Goal: Task Accomplishment & Management: Use online tool/utility

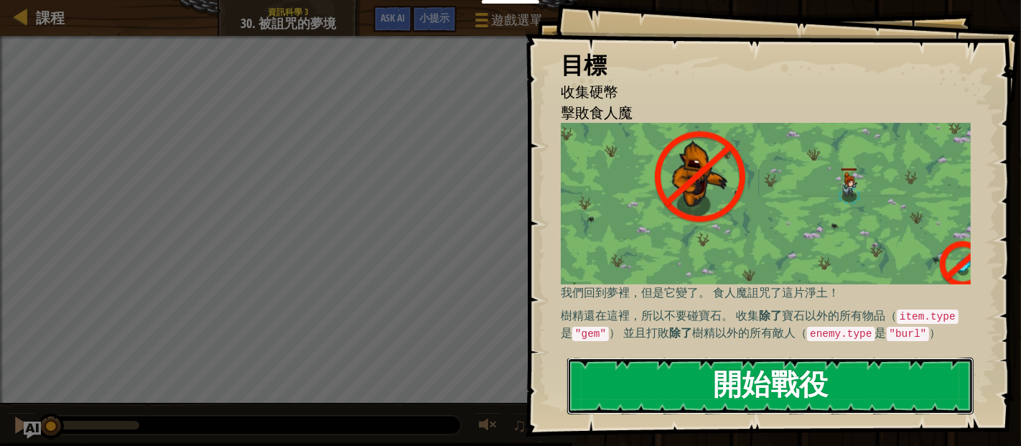
click at [744, 369] on button "開始戰役" at bounding box center [770, 385] width 406 height 57
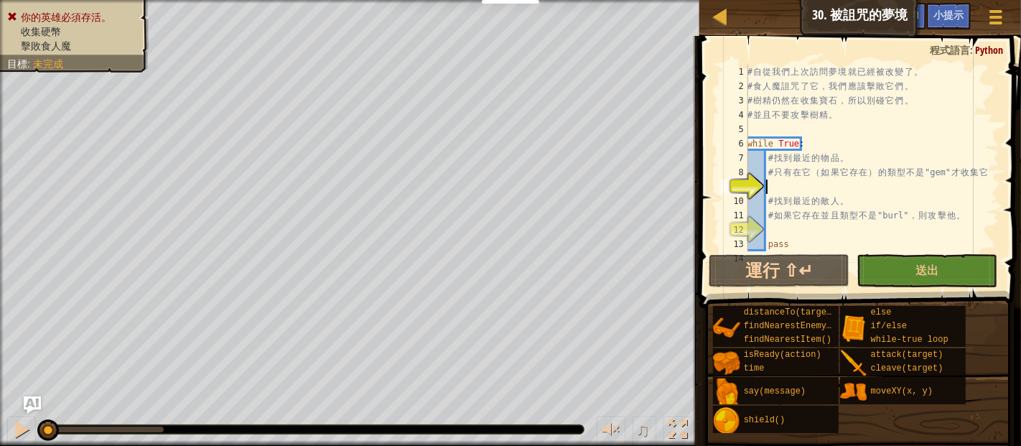
scroll to position [29, 0]
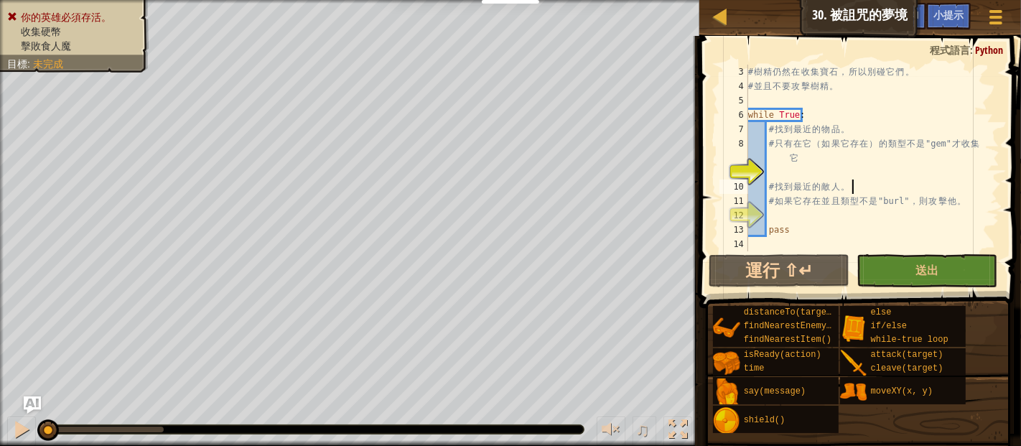
click at [853, 179] on div "# 樹 精 仍 然 在 收 集 寶 石 ， 所 以 別 碰 它 們 。 # 並 且 不 要 攻 擊 樹 精 。 while True : # 找 到 最 近 …" at bounding box center [866, 172] width 242 height 215
type textarea "# 找到最近的敵人。"
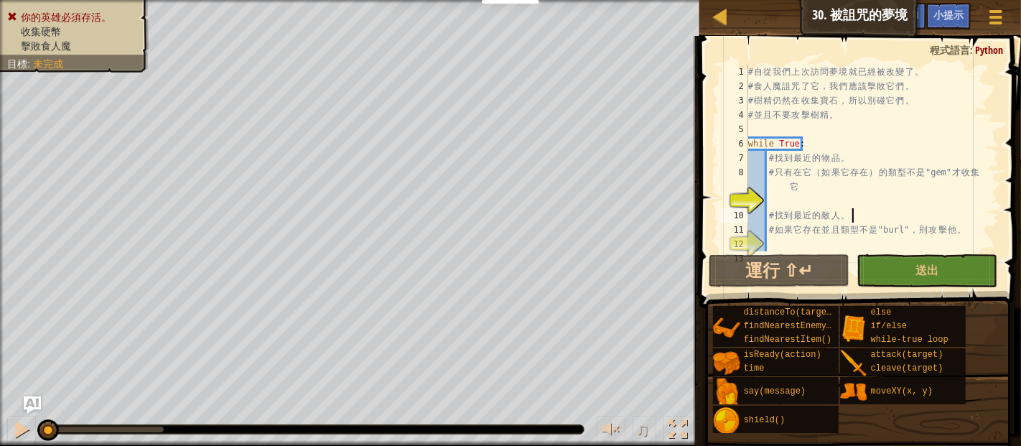
click at [800, 202] on div "# 自 從 我 們 上 次 訪 問 夢 境 就 已 經 被 改 變 了 。 # 食 人 魔 詛 咒 了 它 ， 我 們 應 該 擊 敗 它 們 。 # 樹 精…" at bounding box center [866, 172] width 242 height 215
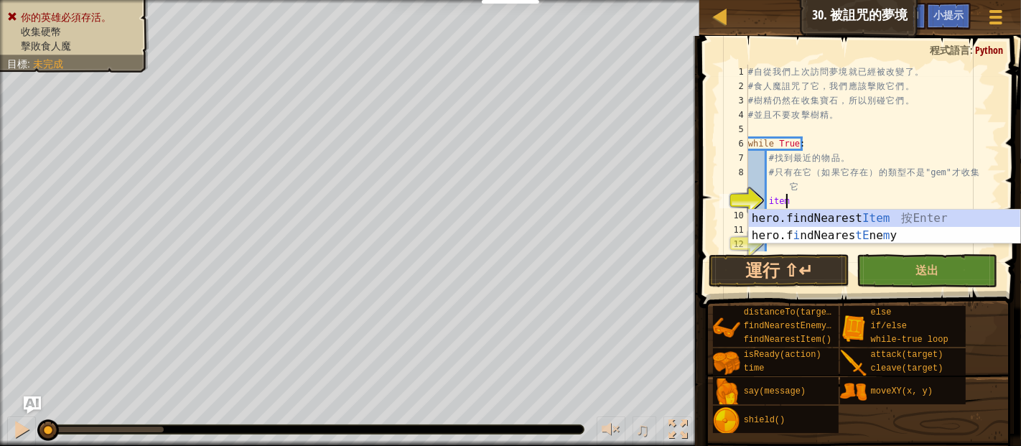
scroll to position [6, 1]
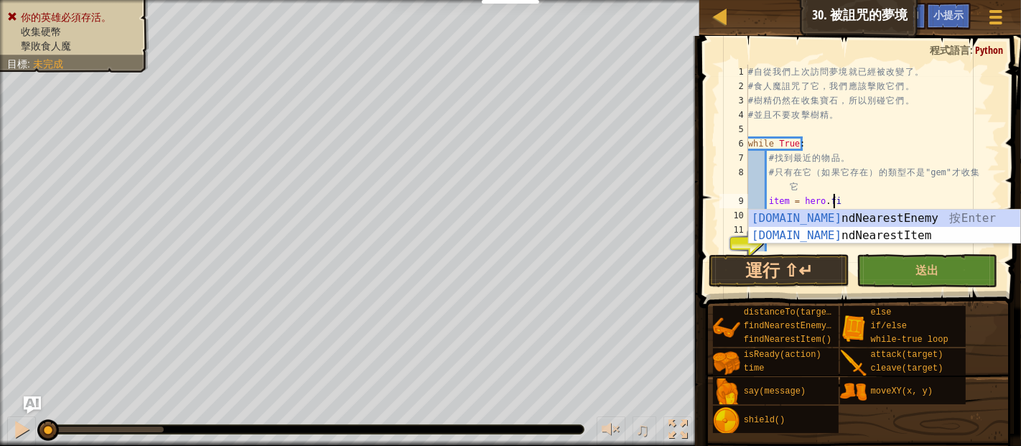
type textarea "item = hero.fin"
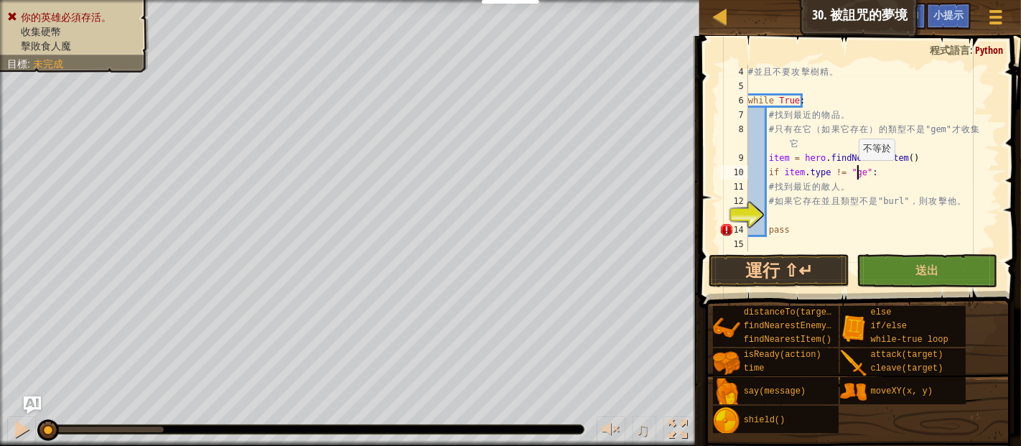
scroll to position [6, 9]
type textarea "if item.type != "gem":"
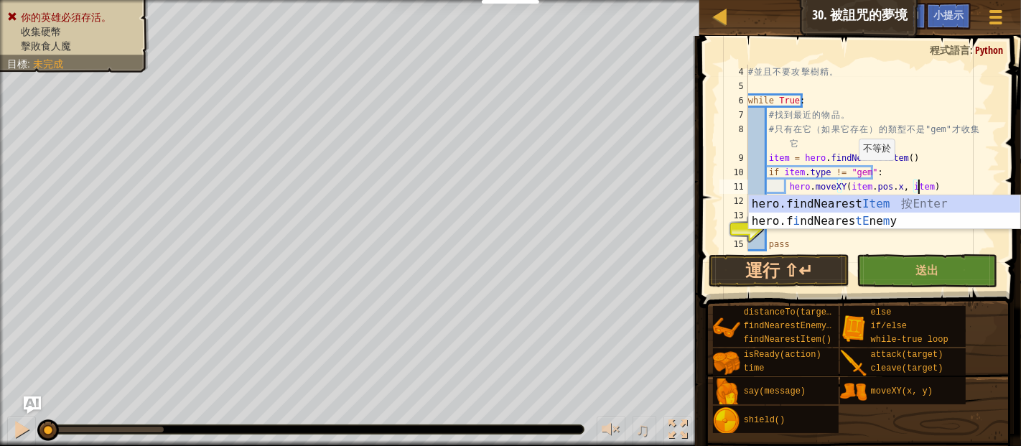
scroll to position [6, 14]
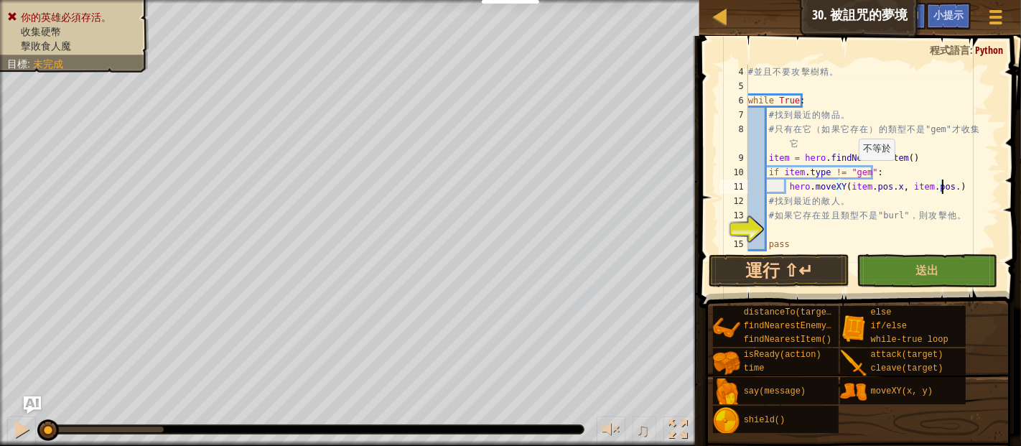
type textarea "hero.moveXY(item.pos.x, item.pos.y)"
click at [966, 189] on div "# 並 且 不 要 攻 擊 樹 精 。 while True : # 找 到 最 近 的 物 品 。 # 只 有 在 它 （ 如 果 它 存 在 ） 的 類 …" at bounding box center [866, 172] width 242 height 215
click at [791, 232] on div "# 並 且 不 要 攻 擊 樹 精 。 while True : # 找 到 最 近 的 物 品 。 # 只 有 在 它 （ 如 果 它 存 在 ） 的 類 …" at bounding box center [866, 172] width 242 height 215
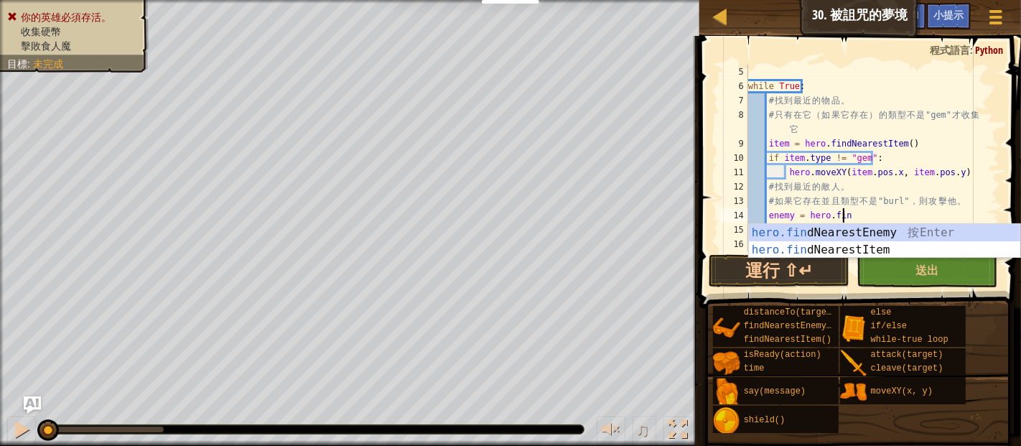
scroll to position [6, 6]
type textarea "enemy = hero.find"
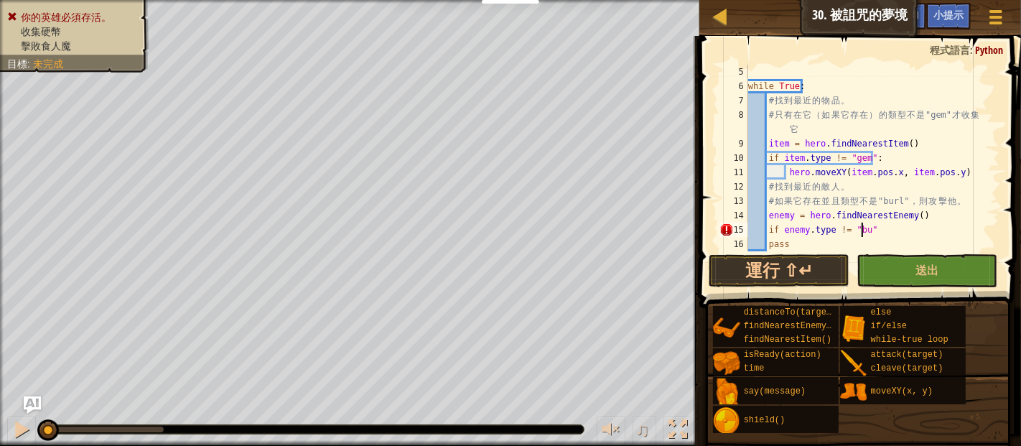
scroll to position [6, 9]
type textarea "if enemy.type != "burl":"
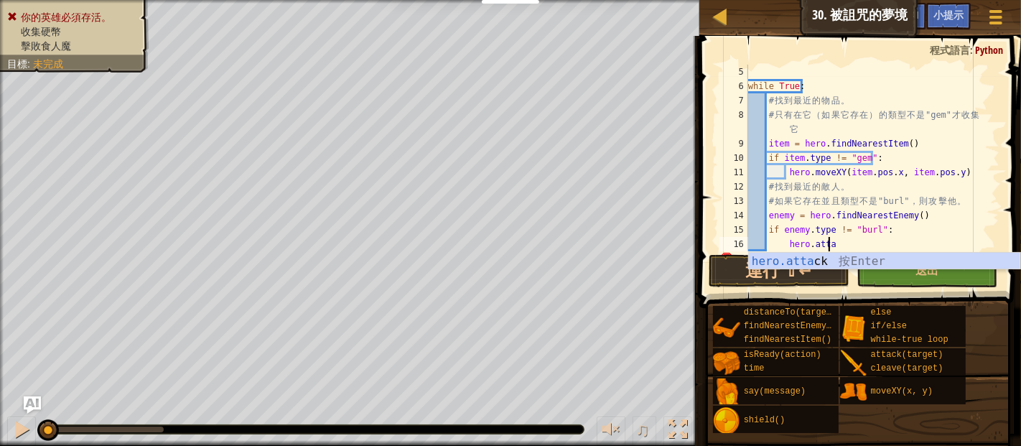
scroll to position [6, 6]
type textarea "hero.attack(enemy)"
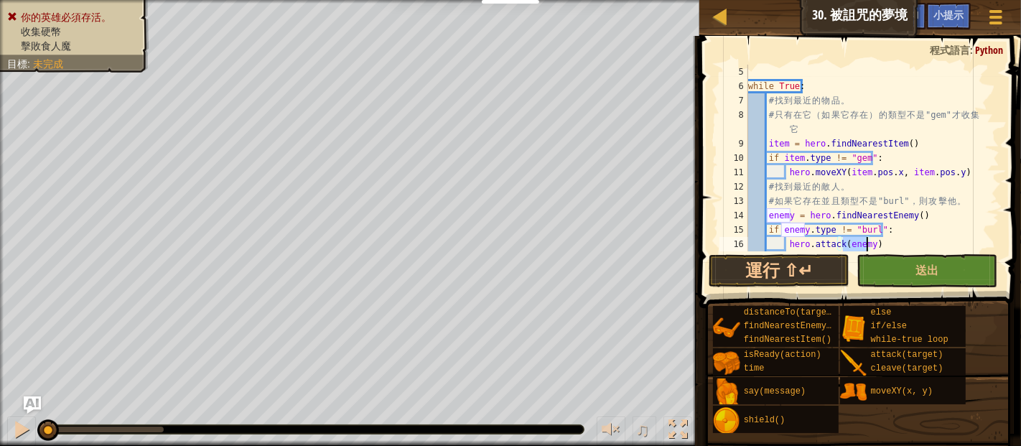
scroll to position [86, 0]
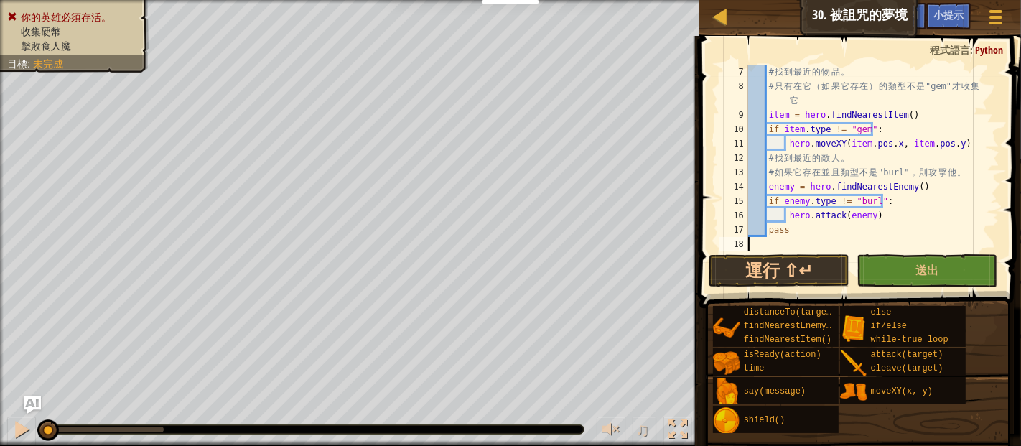
click at [808, 238] on div "# 找 到 最 近 的 物 品 。 # 只 有 在 它 （ 如 果 它 存 在 ） 的 類 型 不 是 "gem" 才 收 集 它 item = hero .…" at bounding box center [866, 172] width 242 height 215
click at [779, 276] on button "運行 ⇧↵" at bounding box center [779, 270] width 141 height 33
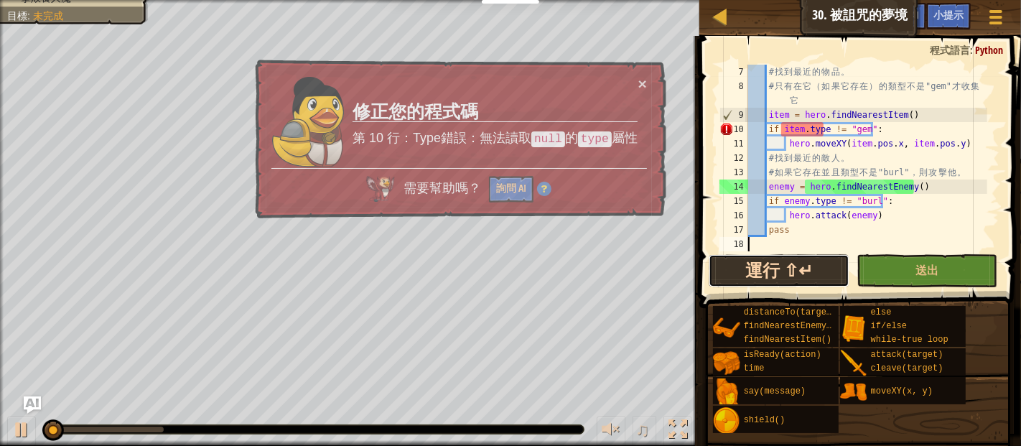
click at [779, 276] on button "運行 ⇧↵" at bounding box center [779, 270] width 141 height 33
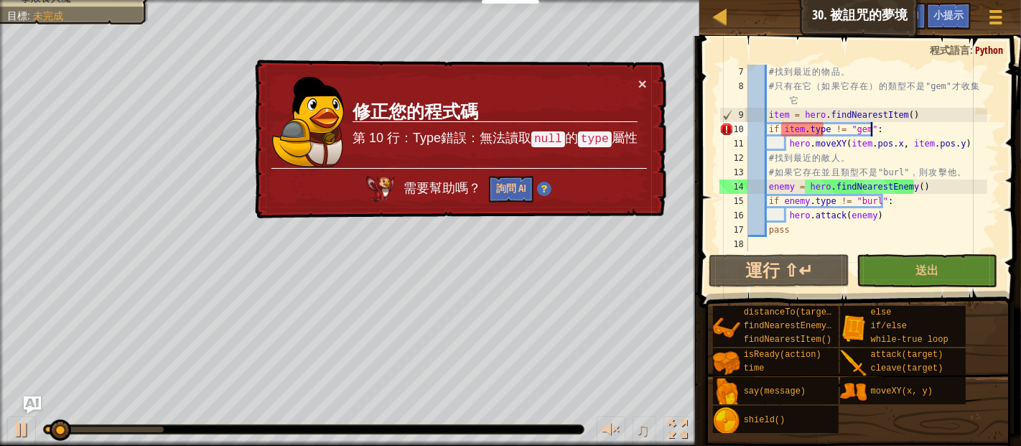
click at [886, 128] on div "# 找 到 最 近 的 物 品 。 # 只 有 在 它 （ 如 果 它 存 在 ） 的 類 型 不 是 "gem" 才 收 集 它 item = hero .…" at bounding box center [866, 172] width 242 height 215
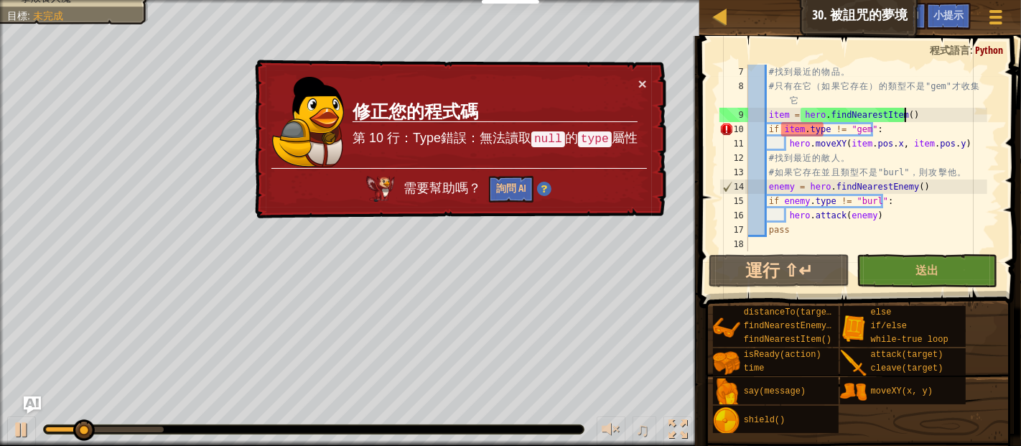
click at [951, 109] on div "# 找 到 最 近 的 物 品 。 # 只 有 在 它 （ 如 果 它 存 在 ） 的 類 型 不 是 "gem" 才 收 集 它 item = hero .…" at bounding box center [866, 172] width 242 height 215
type textarea "item = hero.findNearestItem()"
click at [642, 81] on button "×" at bounding box center [642, 83] width 9 height 15
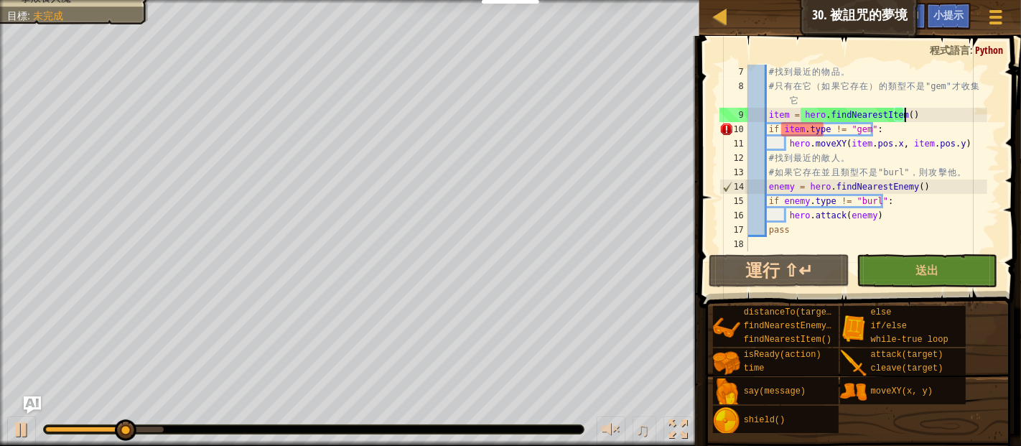
click at [939, 113] on div "# 找 到 最 近 的 物 品 。 # 只 有 在 它 （ 如 果 它 存 在 ） 的 類 型 不 是 "gem" 才 收 集 它 item = hero .…" at bounding box center [866, 172] width 242 height 215
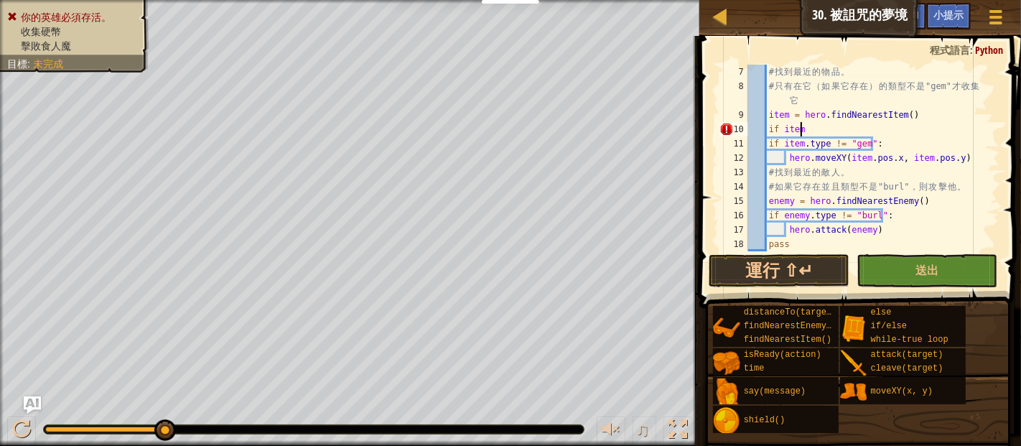
scroll to position [6, 4]
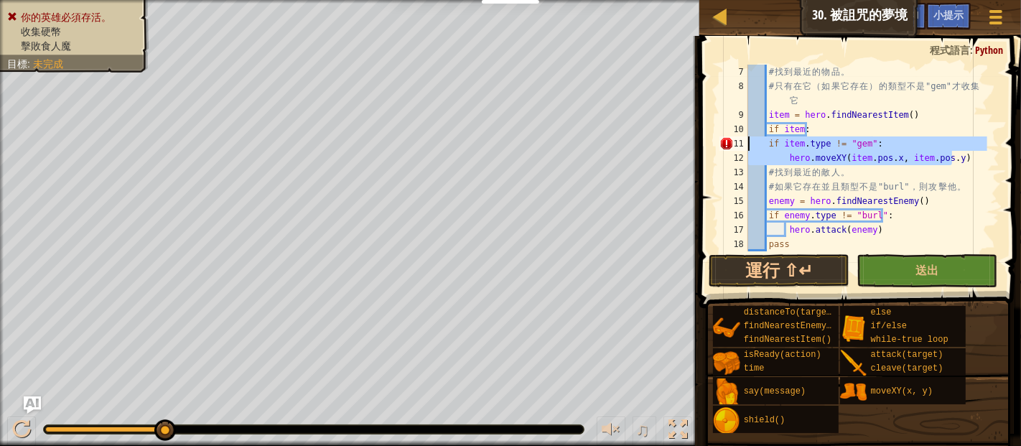
drag, startPoint x: 965, startPoint y: 158, endPoint x: 750, endPoint y: 140, distance: 215.4
click at [750, 140] on div "# 找 到 最 近 的 物 品 。 # 只 有 在 它 （ 如 果 它 存 在 ） 的 類 型 不 是 "gem" 才 收 集 它 item = hero .…" at bounding box center [866, 172] width 242 height 215
click at [849, 129] on div "# 找 到 最 近 的 物 品 。 # 只 有 在 它 （ 如 果 它 存 在 ） 的 類 型 不 是 "gem" 才 收 集 它 item = hero .…" at bounding box center [866, 172] width 242 height 215
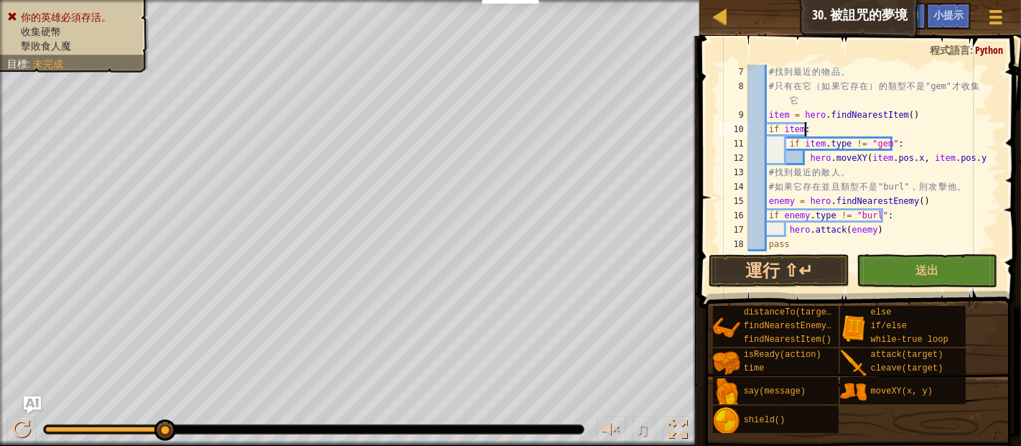
scroll to position [101, 0]
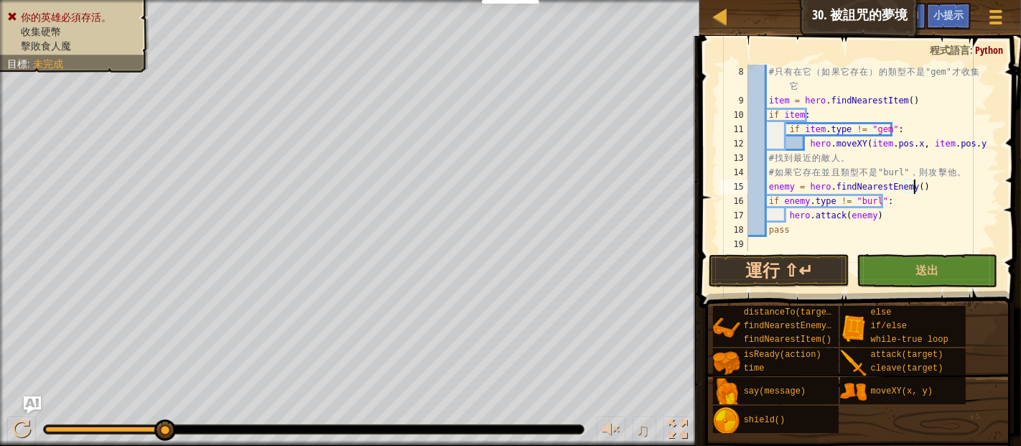
click at [918, 184] on div "# 只 有 在 它 （ 如 果 它 存 在 ） 的 類 型 不 是 "gem" 才 收 集 它 item = hero . findNearestItem (…" at bounding box center [866, 180] width 242 height 230
type textarea "enemy = hero.findNearestEnemy()"
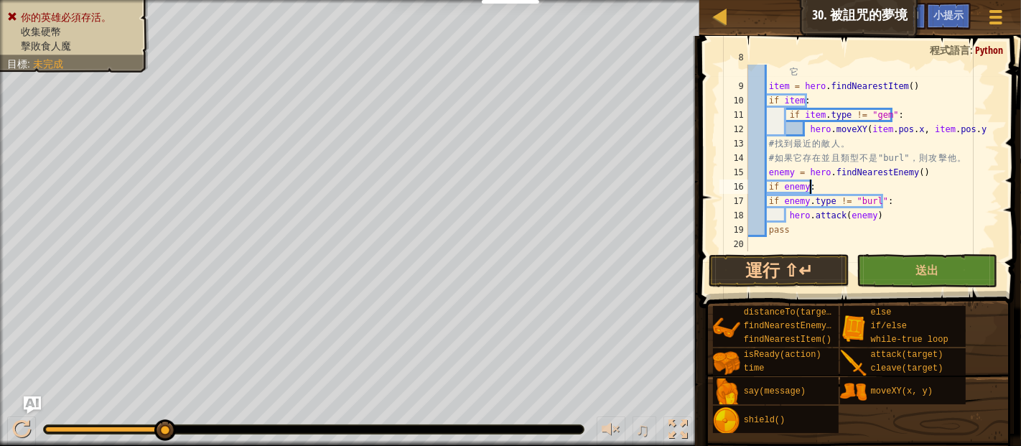
scroll to position [115, 0]
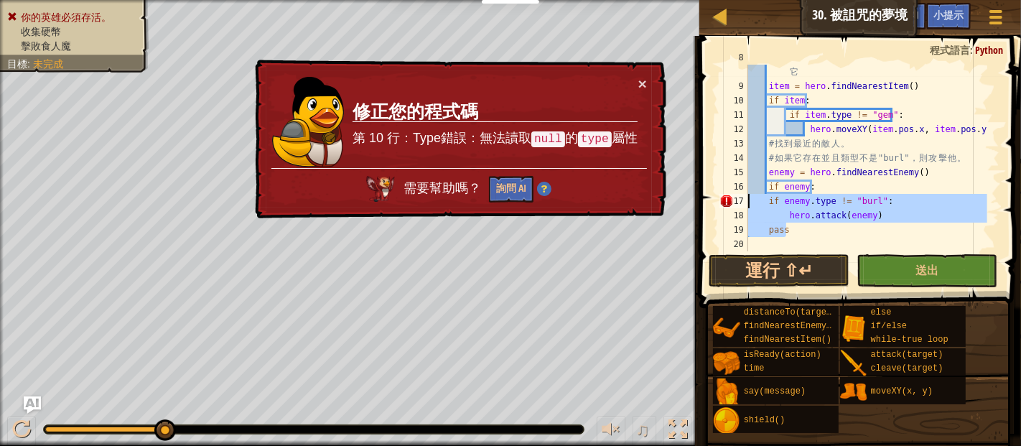
drag, startPoint x: 887, startPoint y: 223, endPoint x: 740, endPoint y: 202, distance: 148.6
click at [740, 202] on div "if enemy: 8 9 10 11 12 13 14 15 16 17 18 19 20 # 只 有 在 它 （ 如 果 它 存 在 ） 的 類 型 不 …" at bounding box center [857, 158] width 283 height 187
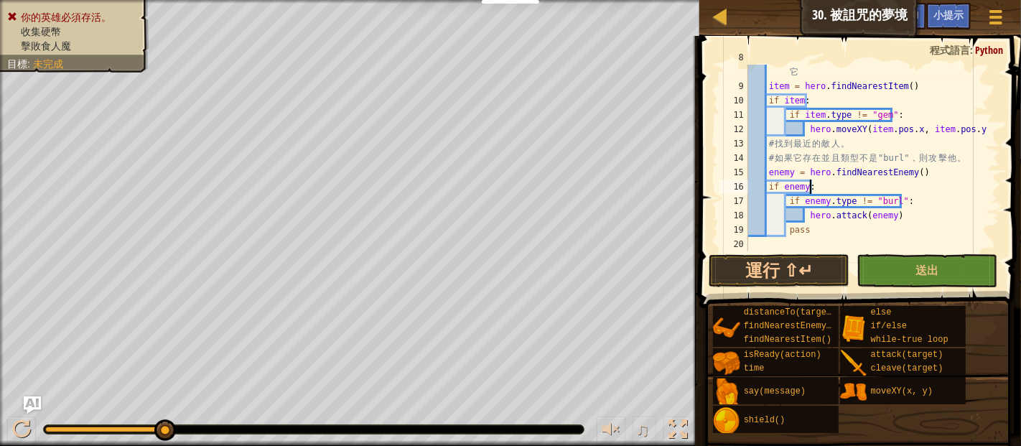
click at [839, 183] on div "# 只 有 在 它 （ 如 果 它 存 在 ） 的 類 型 不 是 "gem" 才 收 集 它 item = hero . findNearestItem (…" at bounding box center [866, 165] width 242 height 230
click at [804, 265] on button "運行 ⇧↵" at bounding box center [779, 270] width 141 height 33
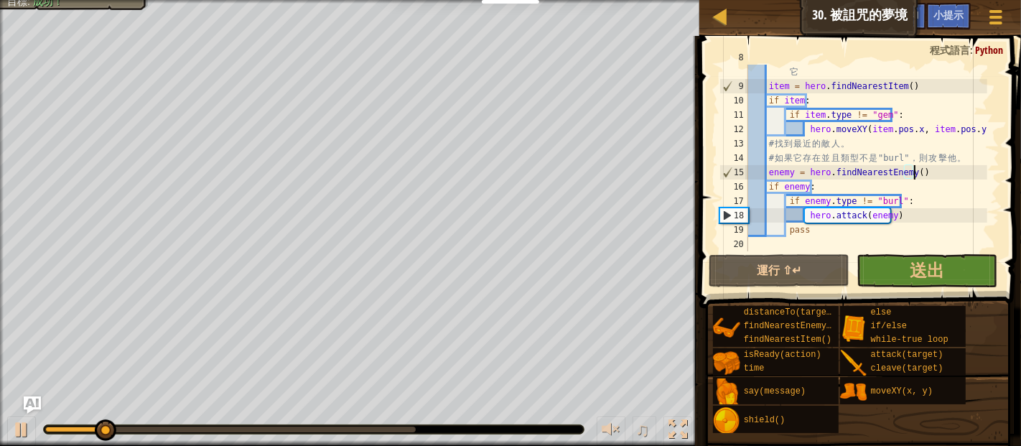
click at [951, 172] on div "# 只 有 在 它 （ 如 果 它 存 在 ） 的 類 型 不 是 "gem" 才 收 集 它 item = hero . findNearestItem (…" at bounding box center [866, 165] width 242 height 230
click at [928, 197] on div "# 只 有 在 它 （ 如 果 它 存 在 ） 的 類 型 不 是 "gem" 才 收 集 它 item = hero . findNearestItem (…" at bounding box center [866, 165] width 242 height 230
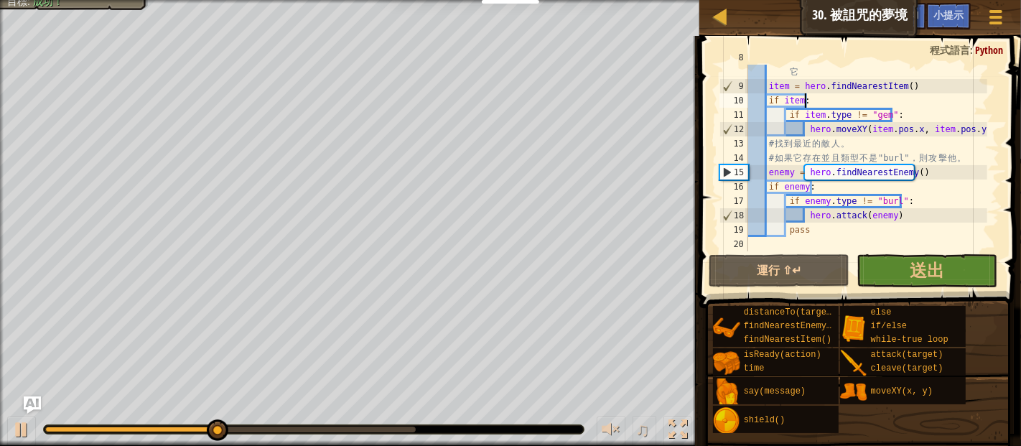
click at [806, 100] on div "# 只 有 在 它 （ 如 果 它 存 在 ） 的 類 型 不 是 "gem" 才 收 集 它 item = hero . findNearestItem (…" at bounding box center [866, 165] width 242 height 230
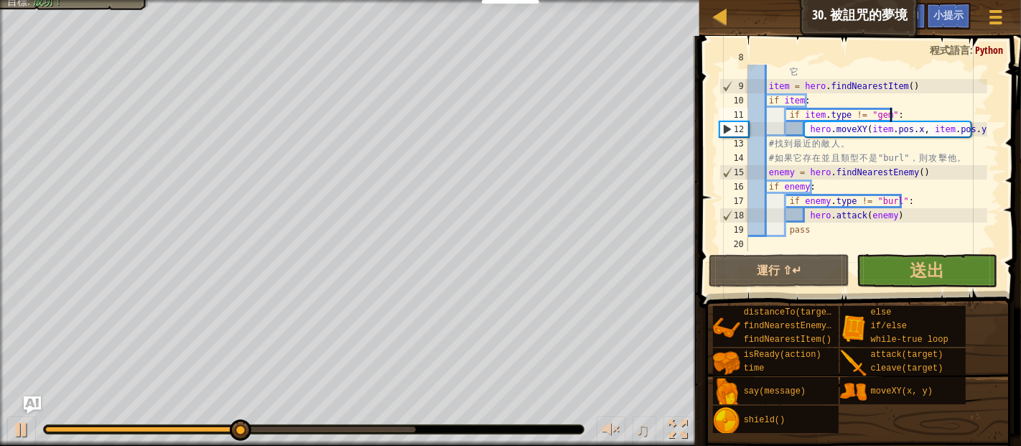
click at [898, 114] on div "# 只 有 在 它 （ 如 果 它 存 在 ） 的 類 型 不 是 "gem" 才 收 集 它 item = hero . findNearestItem (…" at bounding box center [866, 165] width 242 height 230
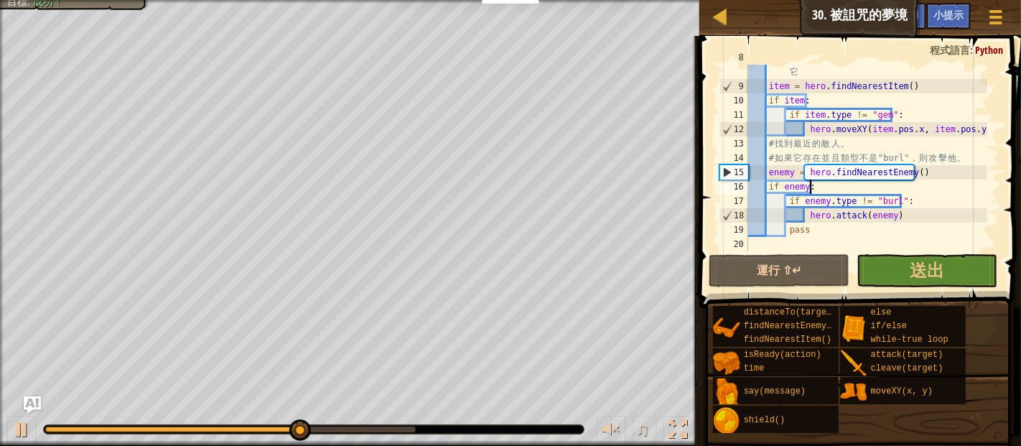
click at [819, 184] on div "# 只 有 在 它 （ 如 果 它 存 在 ） 的 類 型 不 是 "gem" 才 收 集 它 item = hero . findNearestItem (…" at bounding box center [866, 165] width 242 height 230
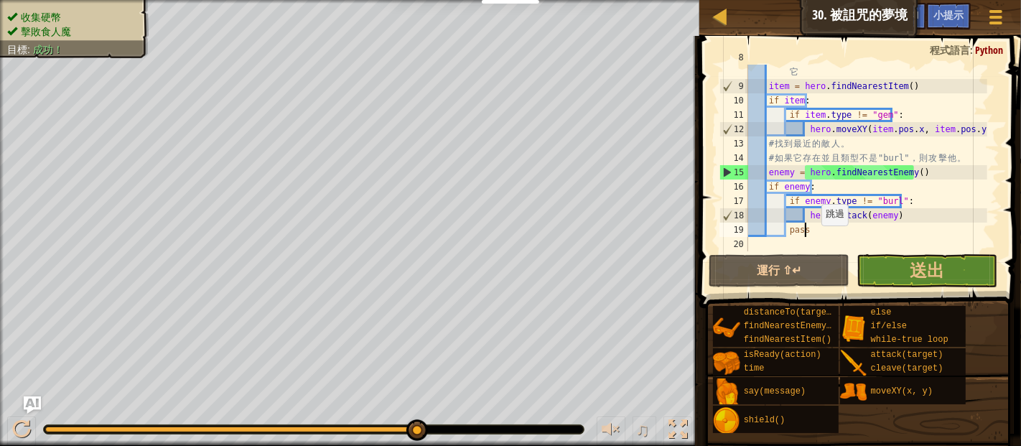
click at [813, 226] on div "# 只 有 在 它 （ 如 果 它 存 在 ） 的 類 型 不 是 "gem" 才 收 集 它 item = hero . findNearestItem (…" at bounding box center [866, 165] width 242 height 230
type textarea "p"
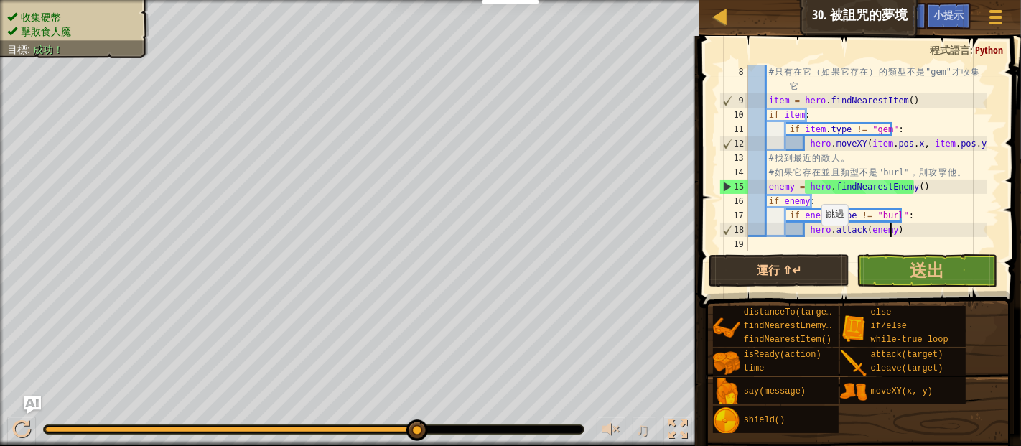
scroll to position [101, 0]
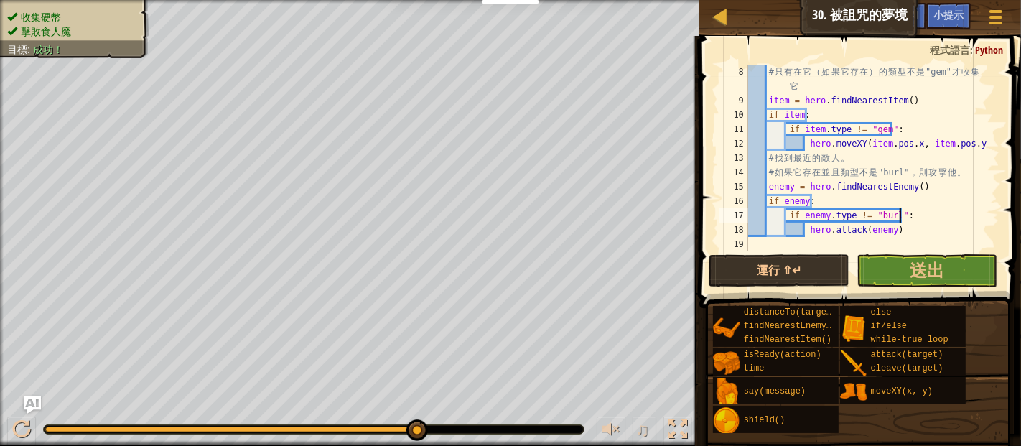
click at [923, 216] on div "# 只 有 在 它 （ 如 果 它 存 在 ） 的 類 型 不 是 "gem" 才 收 集 它 item = hero . findNearestItem (…" at bounding box center [866, 180] width 242 height 230
type textarea "if enemy.type != "burl":"
